Goal: Information Seeking & Learning: Learn about a topic

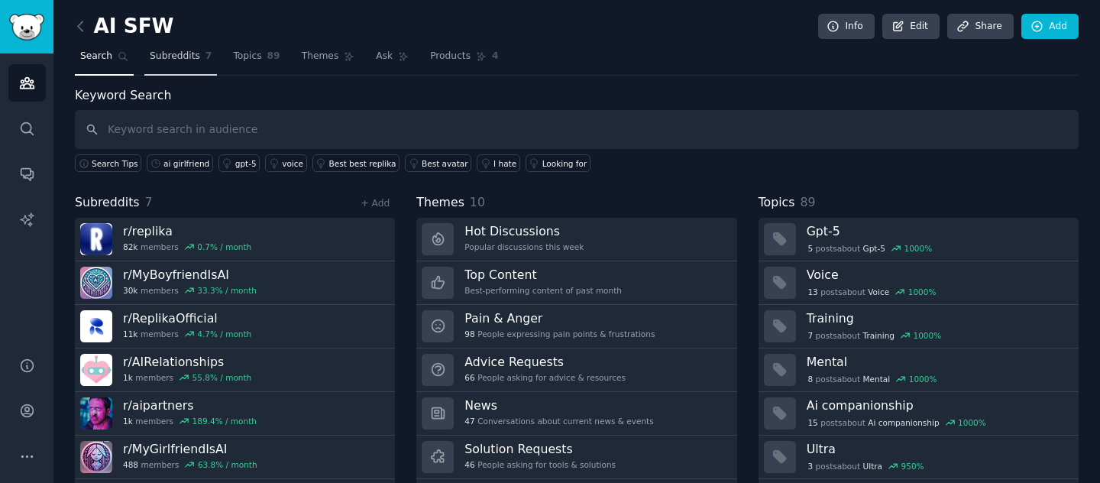
click at [195, 50] on span "Subreddits" at bounding box center [175, 57] width 50 height 14
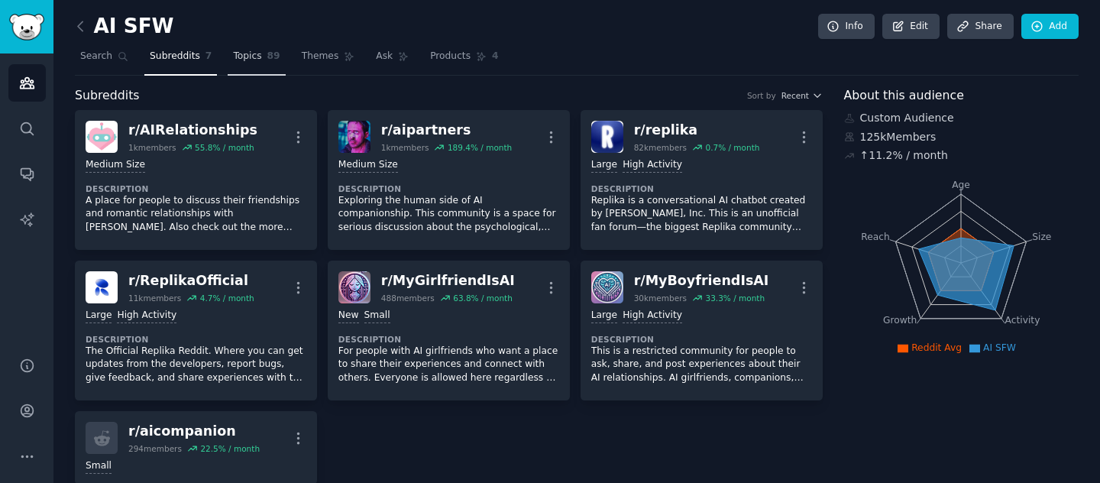
click at [253, 70] on link "Topics 89" at bounding box center [256, 59] width 57 height 31
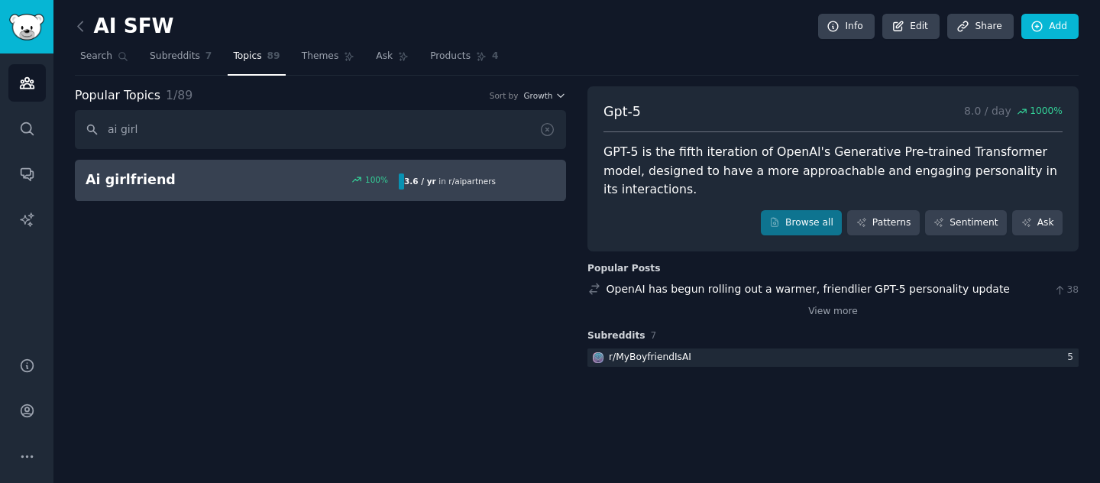
type input "ai girl"
click at [236, 183] on h2 "Ai girlfriend" at bounding box center [164, 179] width 157 height 19
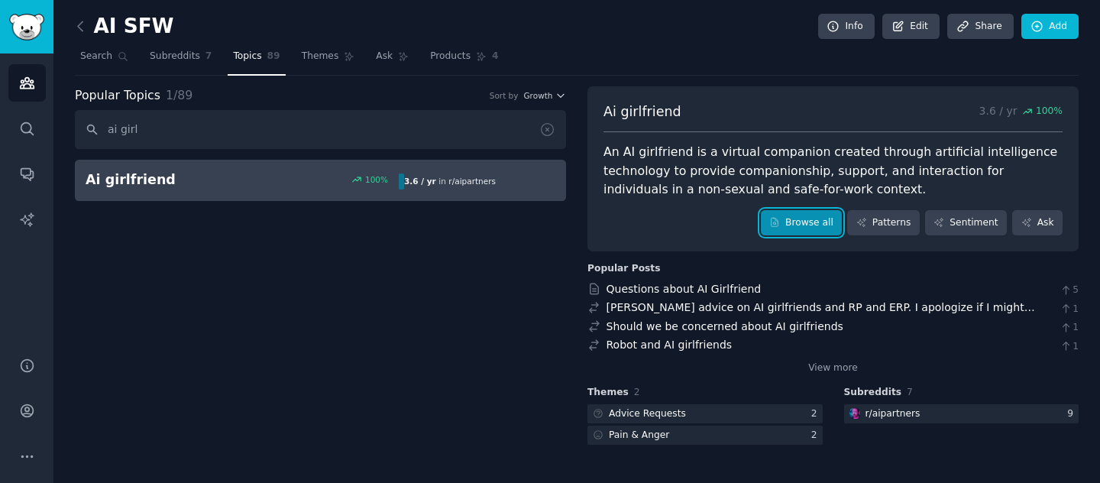
click at [805, 232] on link "Browse all" at bounding box center [802, 223] width 82 height 26
